Goal: Task Accomplishment & Management: Manage account settings

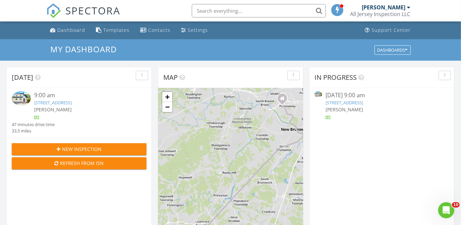
click at [363, 103] on link "1011 Parkside Ave, Ewing, NJ 08618" at bounding box center [345, 103] width 38 height 6
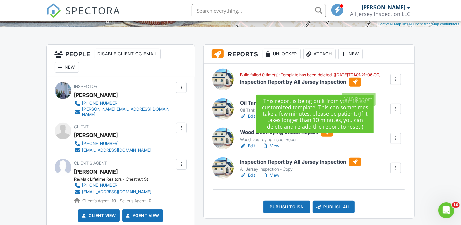
click at [332, 86] on h6 "Inspection Report by All Jersey Inspection" at bounding box center [310, 82] width 140 height 9
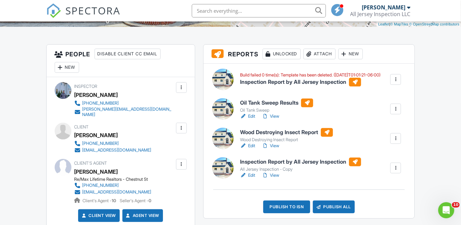
click at [399, 78] on div at bounding box center [395, 79] width 7 height 7
click at [290, 160] on h6 "Inspection Report by All Jersey Inspection" at bounding box center [300, 162] width 121 height 9
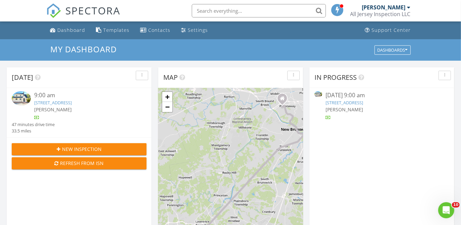
click at [363, 102] on link "1011 Parkside Ave, Ewing, NJ 08618" at bounding box center [345, 103] width 38 height 6
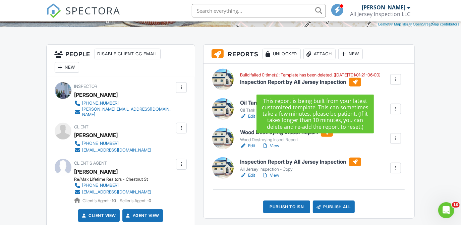
click at [398, 80] on div at bounding box center [395, 79] width 7 height 7
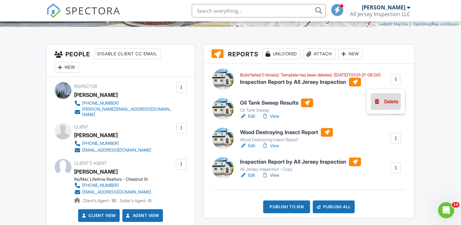
click at [386, 99] on div "Delete" at bounding box center [391, 101] width 14 height 7
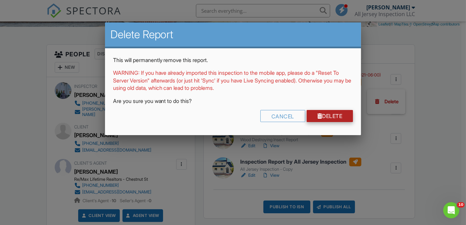
click at [343, 114] on link "Delete" at bounding box center [329, 116] width 47 height 12
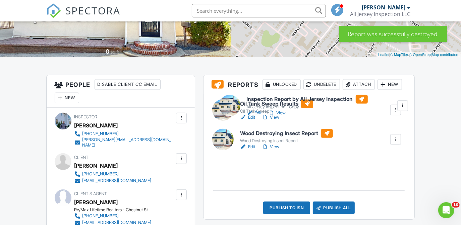
drag, startPoint x: 311, startPoint y: 161, endPoint x: 317, endPoint y: 97, distance: 64.4
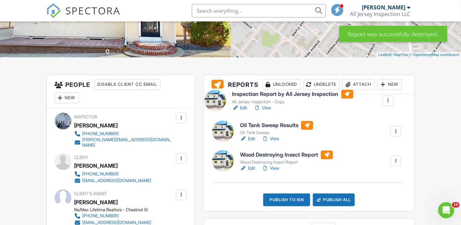
drag, startPoint x: 266, startPoint y: 160, endPoint x: 258, endPoint y: 91, distance: 69.2
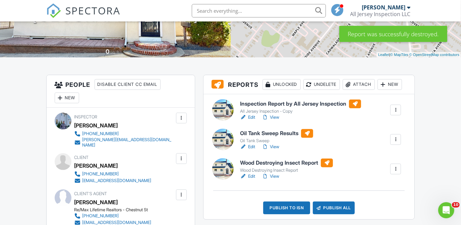
click at [328, 105] on h6 "Inspection Report by All Jersey Inspection" at bounding box center [300, 104] width 121 height 9
